Goal: Task Accomplishment & Management: Complete application form

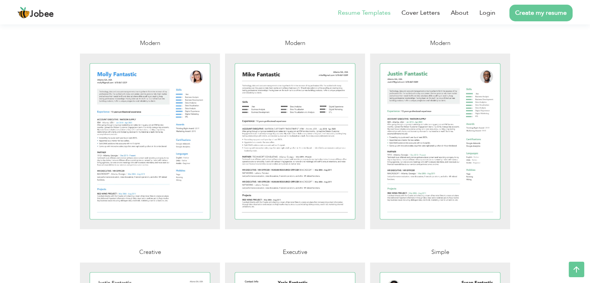
scroll to position [594, 0]
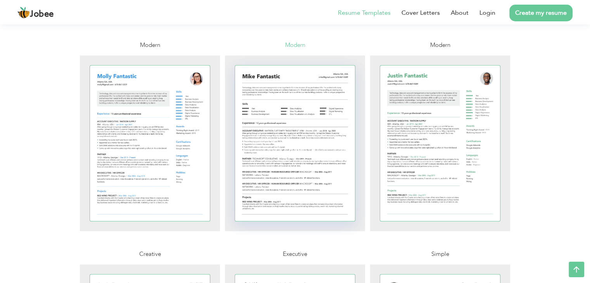
click at [304, 174] on div at bounding box center [295, 144] width 120 height 156
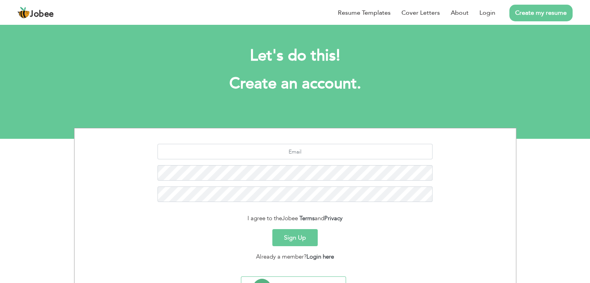
scroll to position [39, 0]
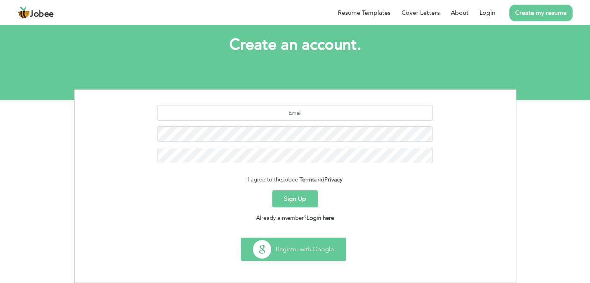
click at [313, 245] on button "Register with Google" at bounding box center [293, 249] width 104 height 22
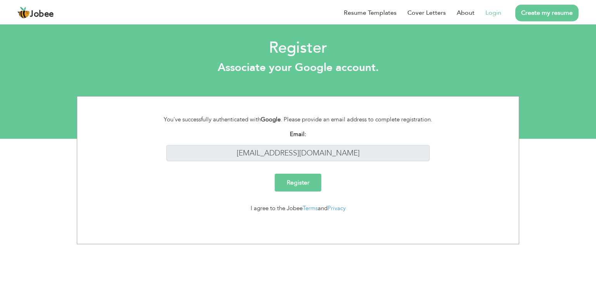
click at [304, 182] on input "Register" at bounding box center [298, 183] width 47 height 18
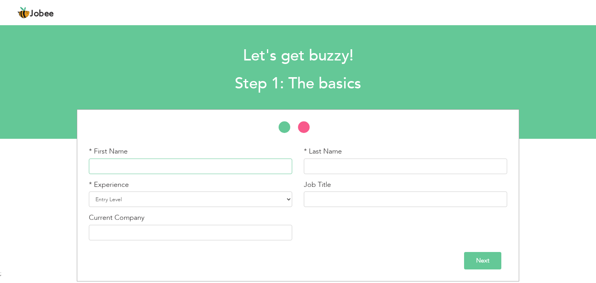
click at [210, 165] on input "text" at bounding box center [190, 167] width 203 height 16
type input "Hamza"
click at [347, 168] on input "text" at bounding box center [405, 167] width 203 height 16
type input "[PERSON_NAME]"
click at [198, 199] on select "Entry Level Less than 1 Year 1 Year 2 Years 3 Years 4 Years 5 Years 6 Years 7 Y…" at bounding box center [190, 200] width 203 height 16
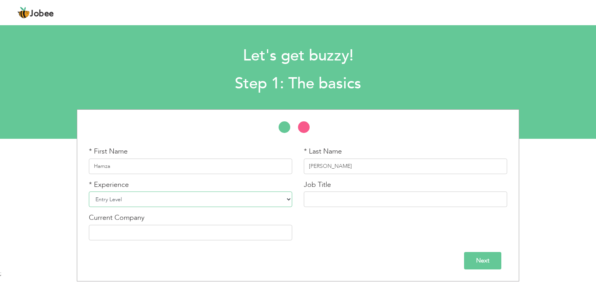
select select "2"
click at [89, 192] on select "Entry Level Less than 1 Year 1 Year 2 Years 3 Years 4 Years 5 Years 6 Years 7 Y…" at bounding box center [190, 200] width 203 height 16
click at [331, 197] on input "text" at bounding box center [405, 200] width 203 height 16
type input "Student"
click at [242, 232] on input "text" at bounding box center [190, 233] width 203 height 16
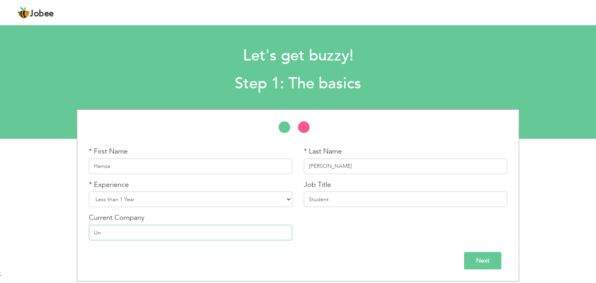
type input "U"
click at [354, 202] on input "Student" at bounding box center [405, 200] width 203 height 16
click at [488, 256] on input "Next" at bounding box center [482, 260] width 37 height 17
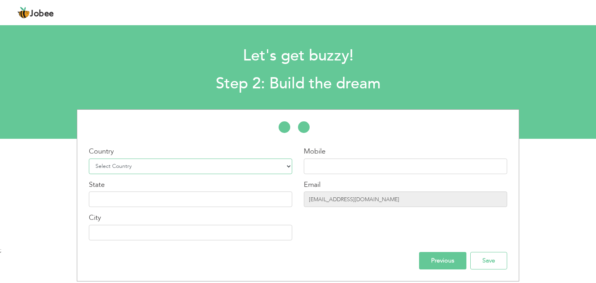
click at [264, 161] on select "Select Country Afghanistan Albania Algeria American Samoa Andorra Angola Anguil…" at bounding box center [190, 167] width 203 height 16
select select "166"
click at [89, 159] on select "Select Country Afghanistan Albania Algeria American Samoa Andorra Angola Anguil…" at bounding box center [190, 167] width 203 height 16
click at [485, 261] on input "Save" at bounding box center [488, 260] width 37 height 17
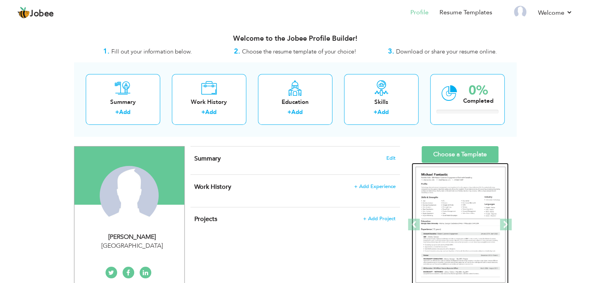
click at [471, 204] on img at bounding box center [460, 225] width 90 height 116
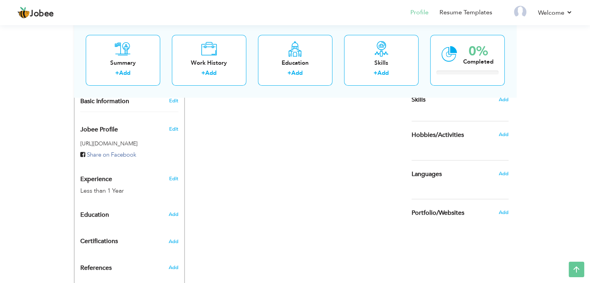
scroll to position [247, 0]
